Goal: Information Seeking & Learning: Learn about a topic

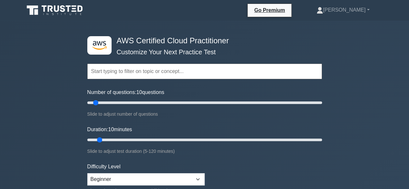
click at [153, 72] on input "text" at bounding box center [204, 72] width 235 height 16
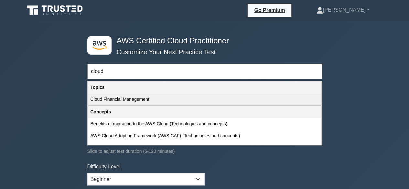
click at [145, 102] on div "Cloud Financial Management" at bounding box center [204, 99] width 233 height 12
type input "Cloud Financial Management"
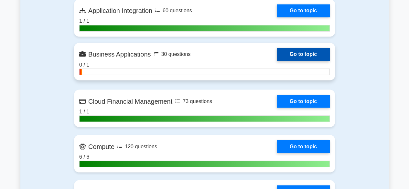
scroll to position [554, 0]
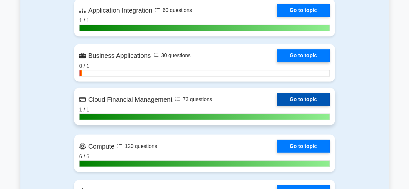
click at [296, 99] on link "Go to topic" at bounding box center [303, 99] width 53 height 13
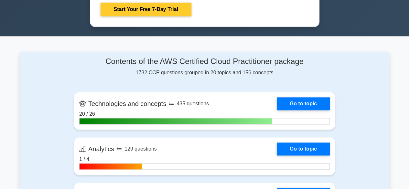
scroll to position [377, 0]
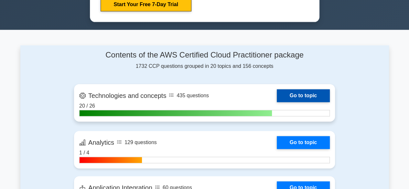
click at [287, 95] on link "Go to topic" at bounding box center [303, 95] width 53 height 13
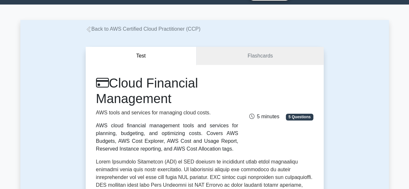
scroll to position [15, 0]
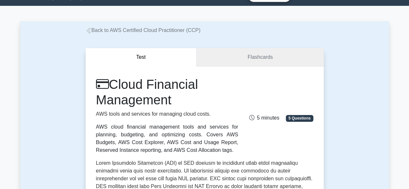
click at [253, 60] on link "Flashcards" at bounding box center [260, 57] width 127 height 18
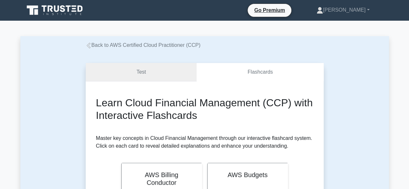
click at [142, 71] on link "Test" at bounding box center [141, 72] width 111 height 18
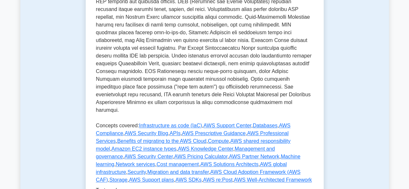
scroll to position [244, 0]
